Goal: Task Accomplishment & Management: Complete application form

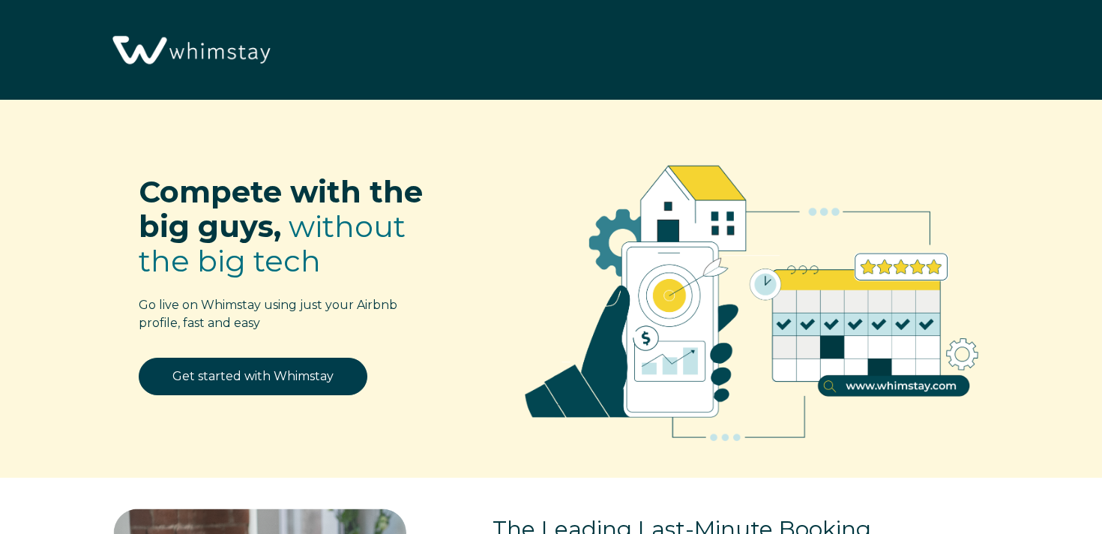
select select "US"
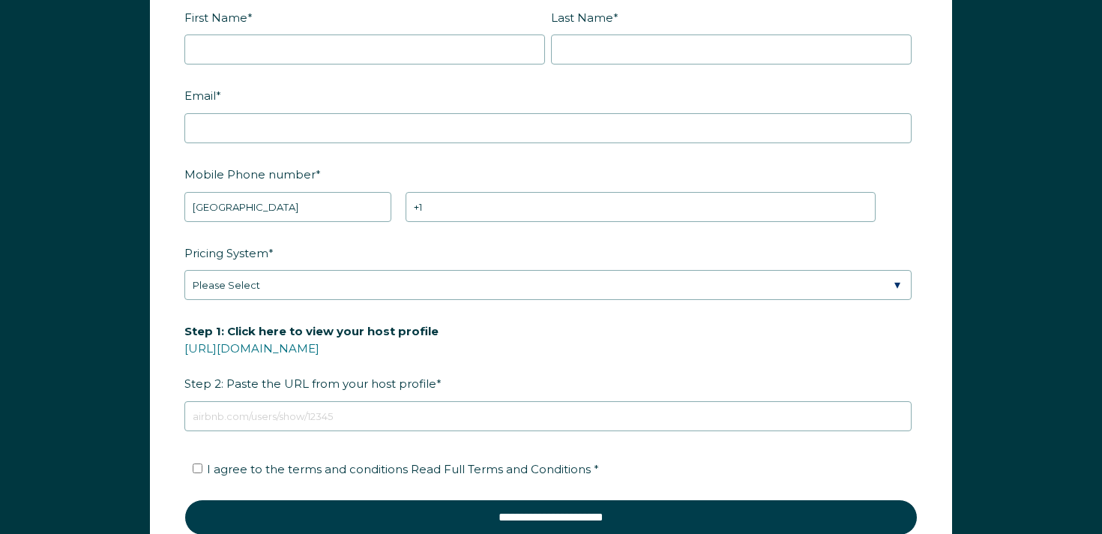
scroll to position [1905, 0]
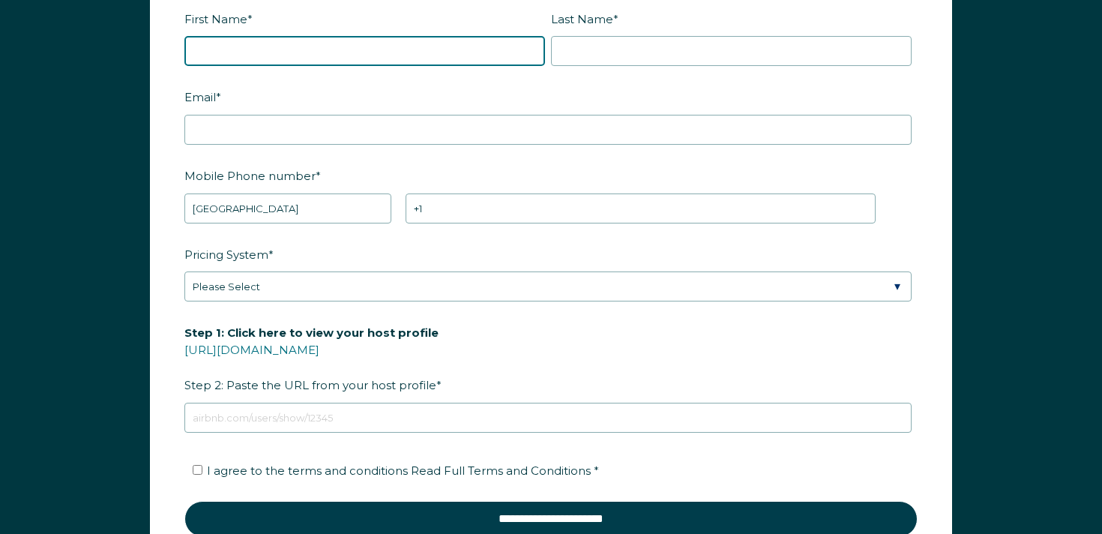
click at [283, 48] on input "First Name *" at bounding box center [364, 51] width 361 height 30
type input "[PERSON_NAME]"
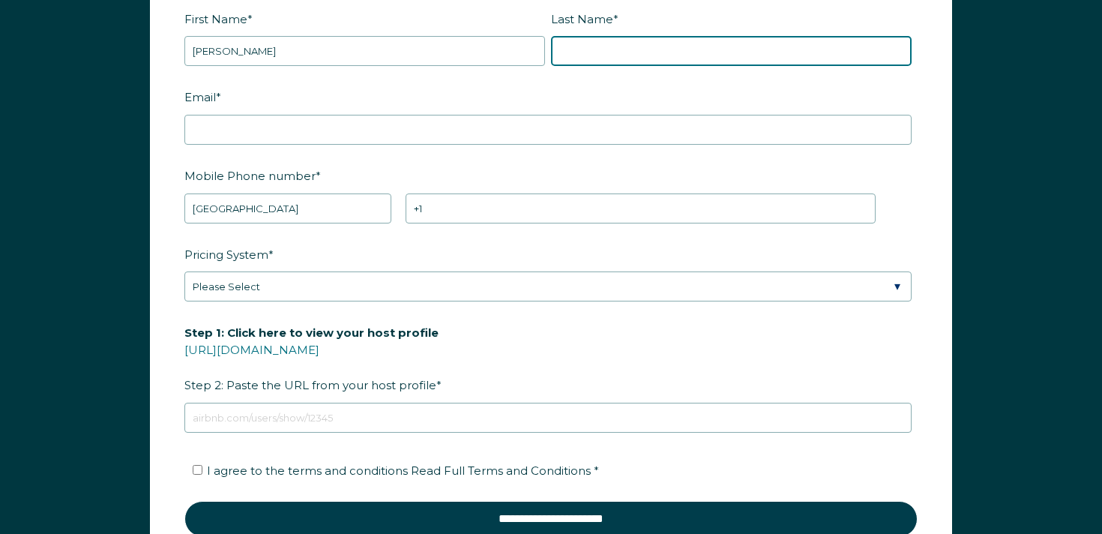
type input "[PERSON_NAME]"
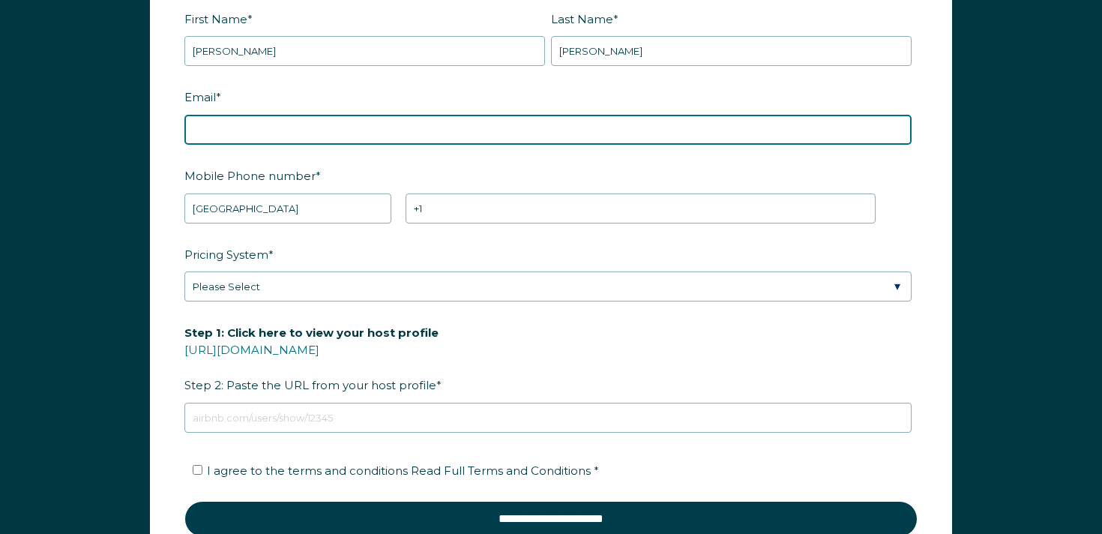
type input "[EMAIL_ADDRESS][DOMAIN_NAME]"
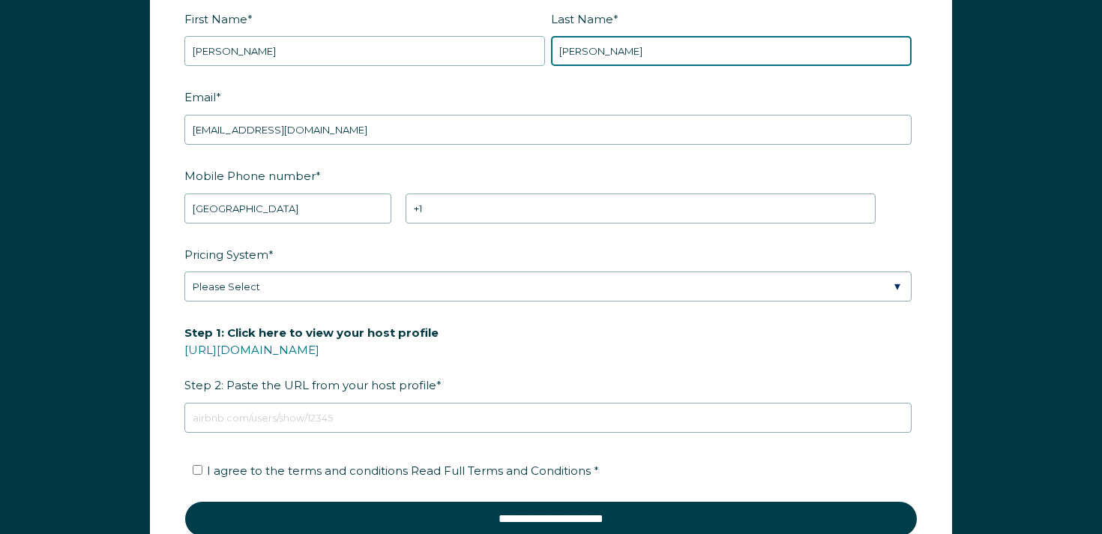
click at [622, 53] on input "[PERSON_NAME]" at bounding box center [731, 51] width 361 height 30
type input "rbot7"
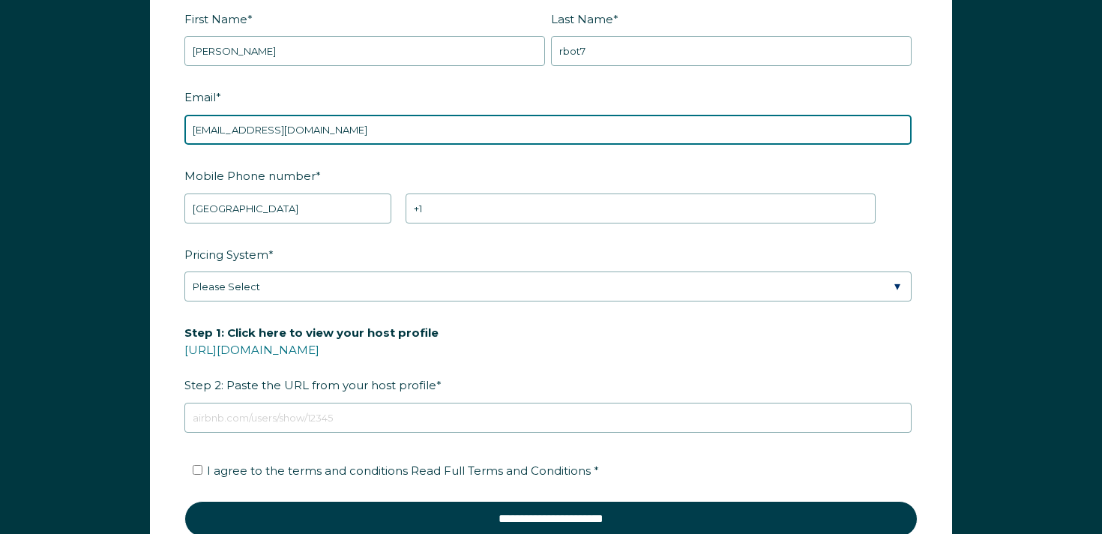
drag, startPoint x: 267, startPoint y: 124, endPoint x: 320, endPoint y: 139, distance: 55.5
click at [267, 124] on input "[EMAIL_ADDRESS][DOMAIN_NAME]" at bounding box center [547, 130] width 727 height 30
paste input "rbot7"
type input "[EMAIL_ADDRESS][DOMAIN_NAME]"
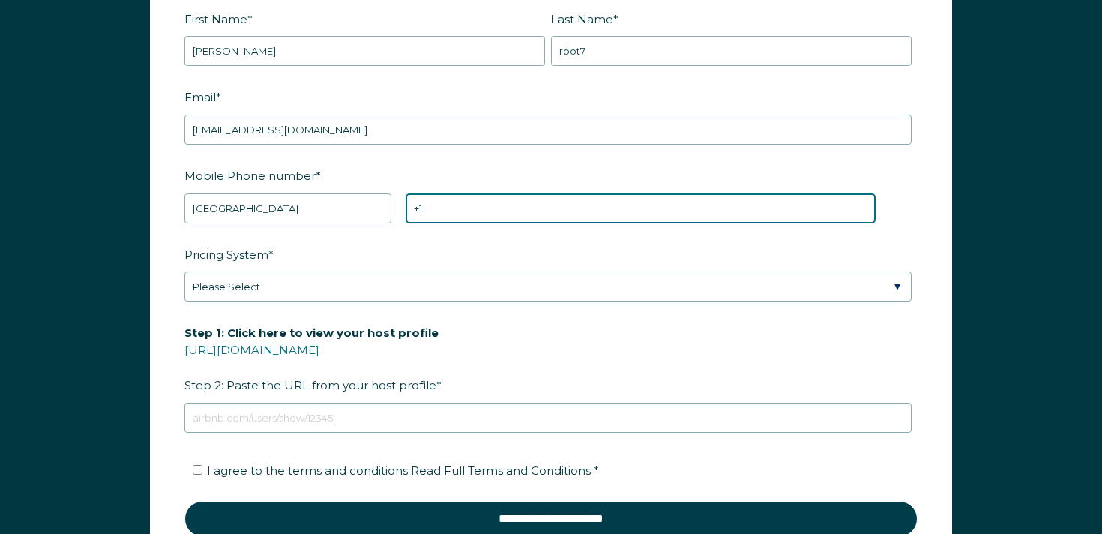
click at [450, 202] on input "+1" at bounding box center [641, 208] width 470 height 30
type input "[PHONE_NUMBER]"
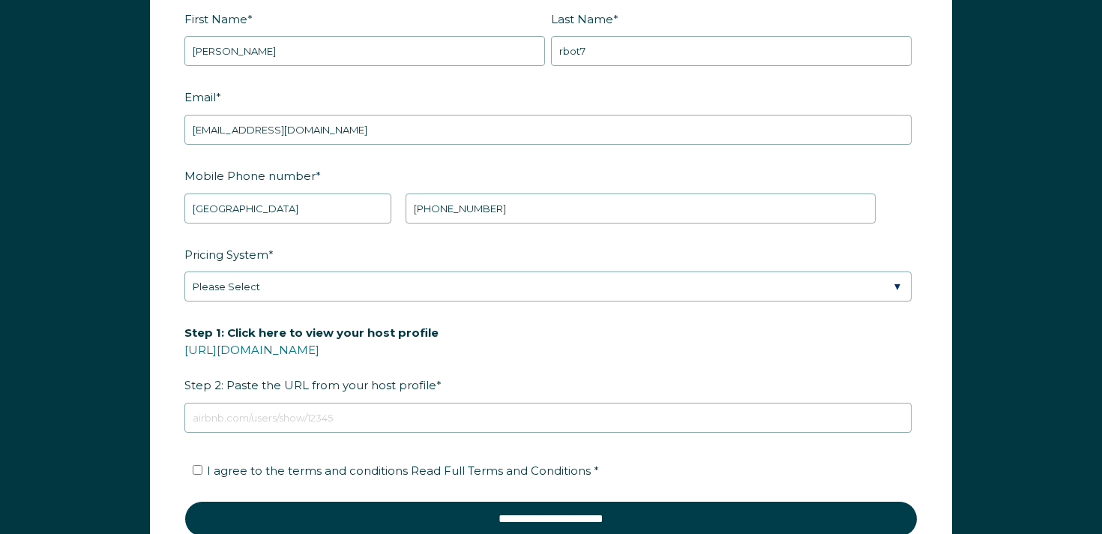
click at [393, 299] on fieldset "Pricing System * Please Select Manual Airbnb Smart Pricing PriceLabs Wheelhouse…" at bounding box center [550, 280] width 733 height 79
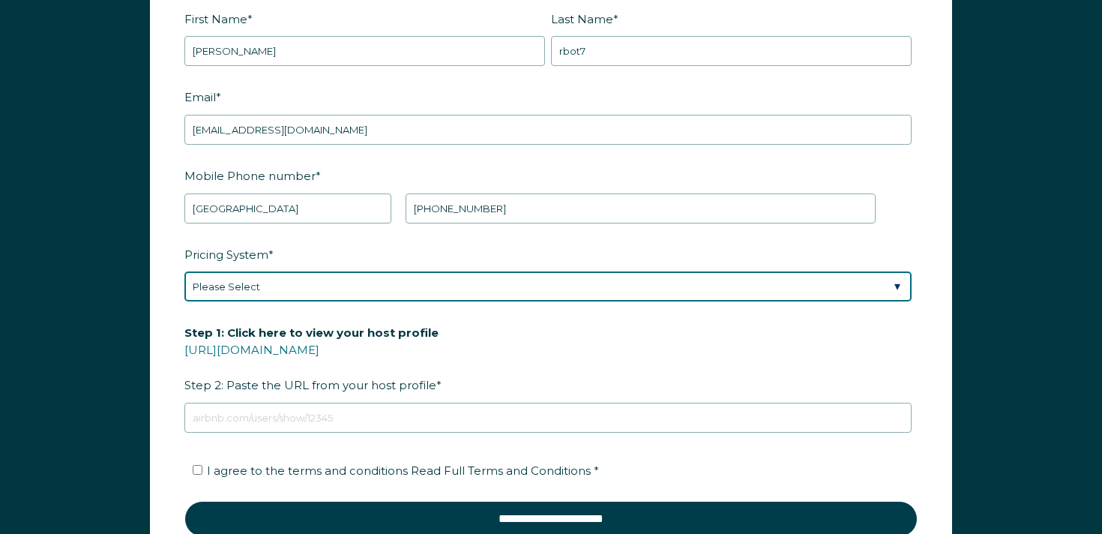
click at [385, 286] on select "Please Select Manual Airbnb Smart Pricing PriceLabs Wheelhouse Beyond Pricing 3…" at bounding box center [547, 286] width 727 height 30
select select "Beyond Pricing"
click at [184, 271] on select "Please Select Manual Airbnb Smart Pricing PriceLabs Wheelhouse Beyond Pricing 3…" at bounding box center [547, 286] width 727 height 30
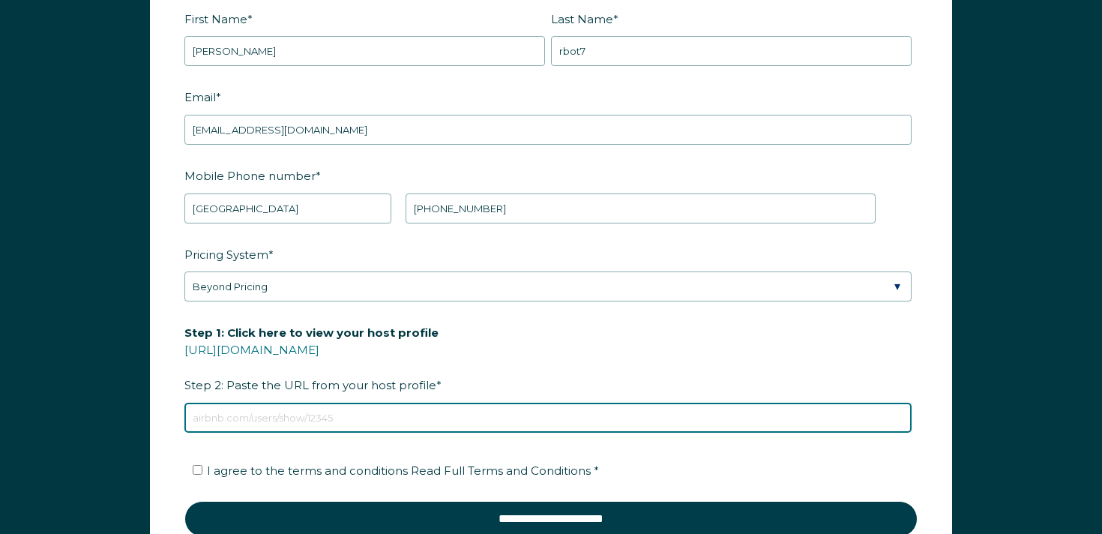
click at [307, 403] on input "Step 1: Click here to view your host profile [URL][DOMAIN_NAME] Step 2: Paste t…" at bounding box center [547, 418] width 727 height 30
type input "[URL][DOMAIN_NAME]"
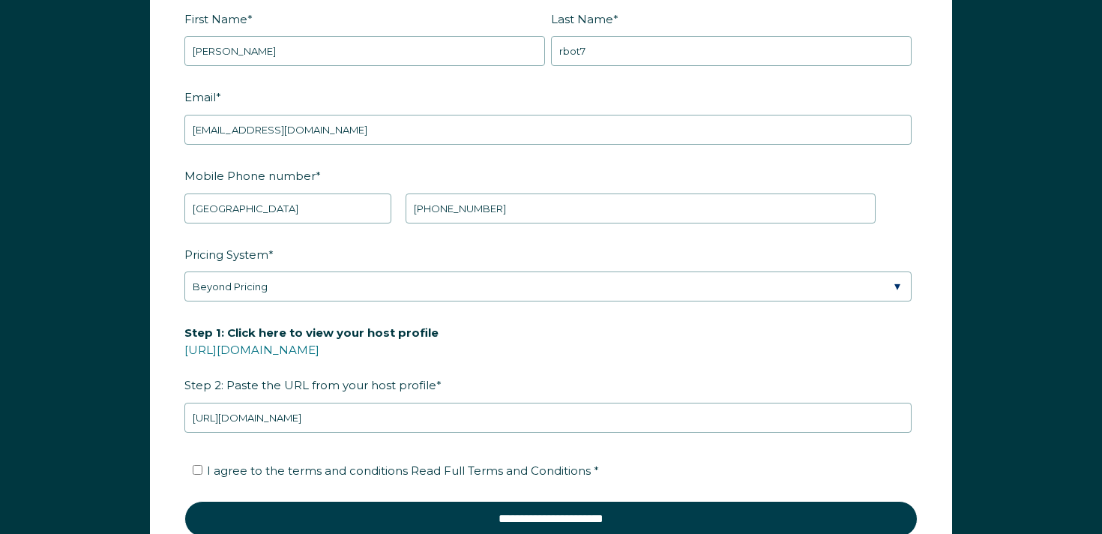
click at [107, 304] on div "First Name * [PERSON_NAME] Last Name * rbot7 RBO Token Company ID Referrer Code…" at bounding box center [551, 289] width 1102 height 664
click at [276, 465] on span "I agree to the terms and conditions Read Full Terms and Conditions *" at bounding box center [403, 470] width 392 height 14
click at [202, 465] on input "I agree to the terms and conditions Read Full Terms and Conditions *" at bounding box center [198, 470] width 10 height 10
checkbox input "true"
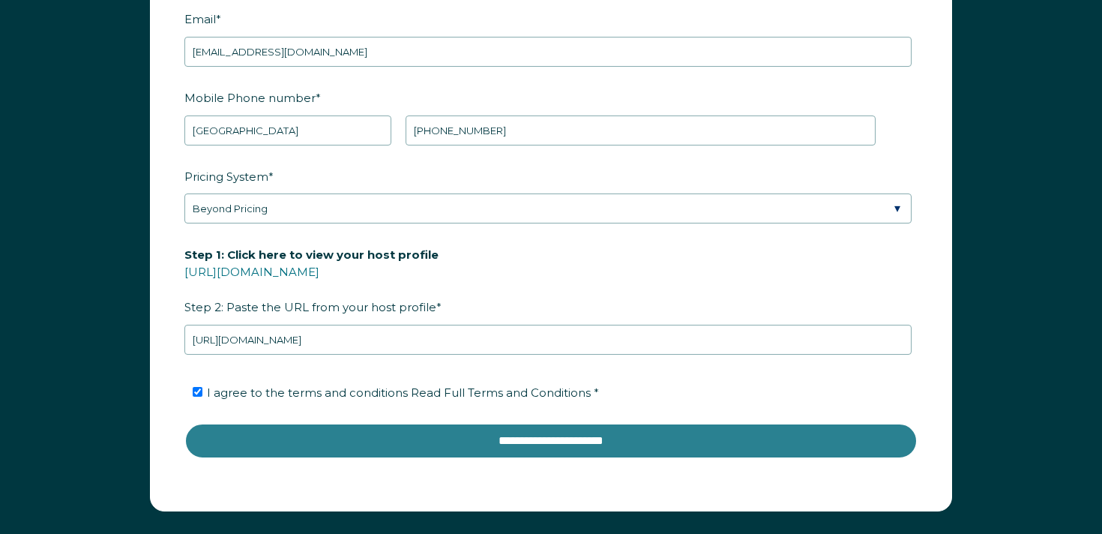
scroll to position [1976, 0]
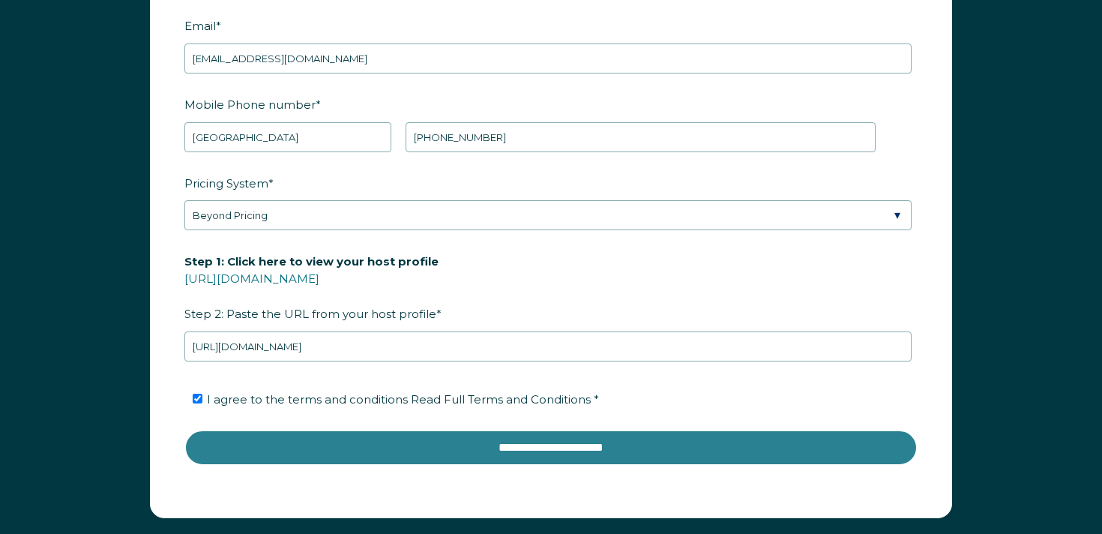
click at [571, 430] on input "**********" at bounding box center [550, 448] width 733 height 36
